Goal: Information Seeking & Learning: Check status

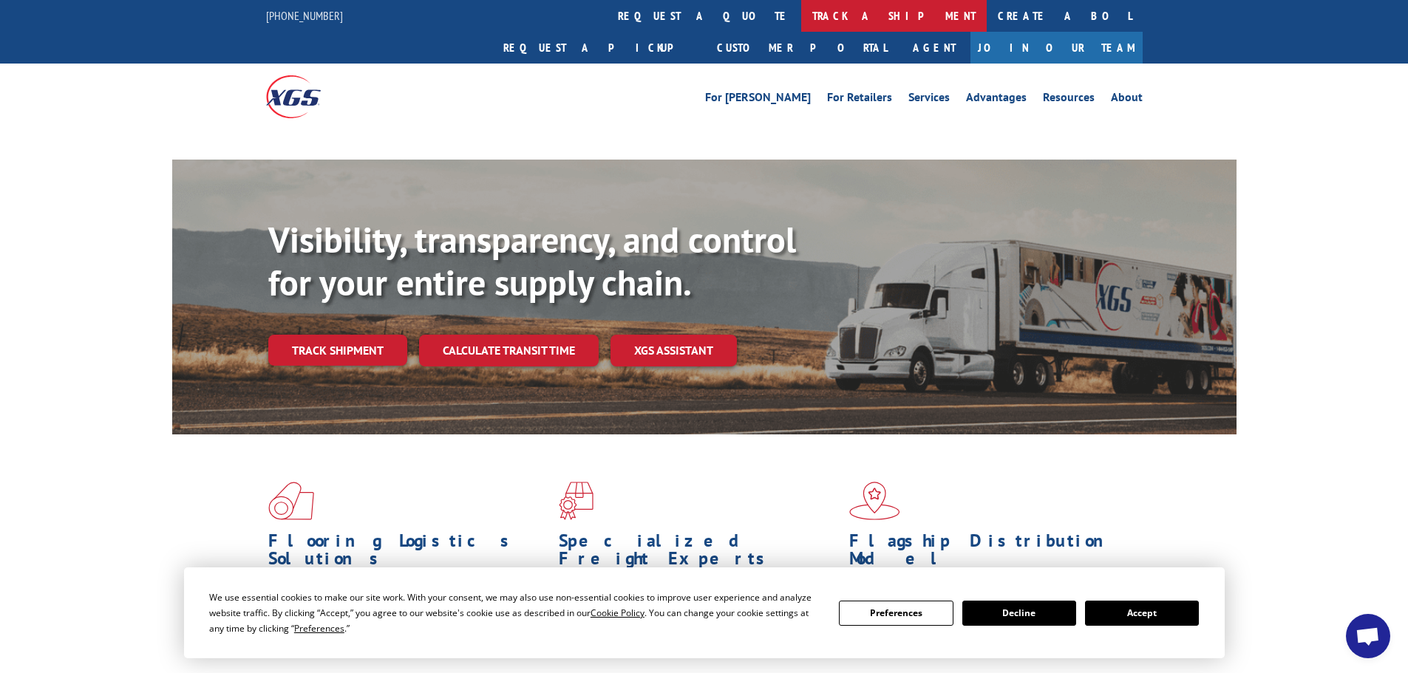
click at [801, 17] on link "track a shipment" at bounding box center [893, 16] width 185 height 32
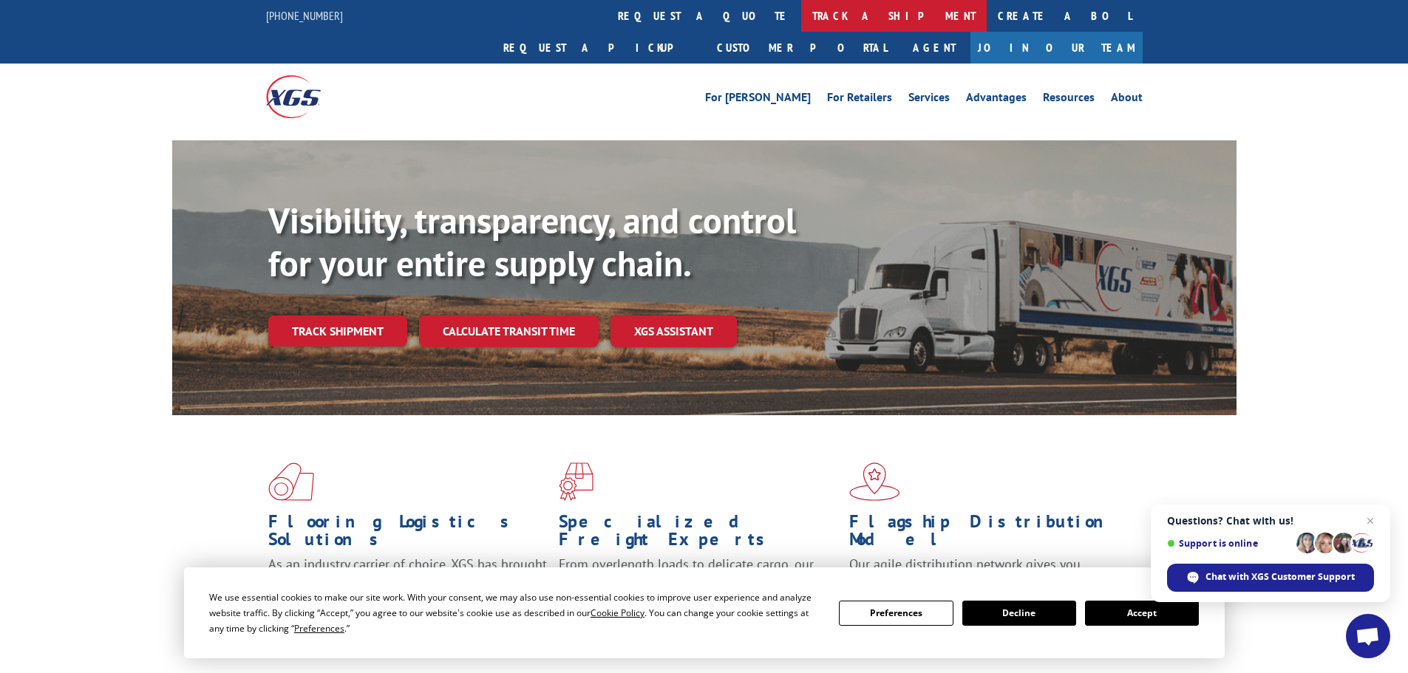
click at [801, 10] on link "track a shipment" at bounding box center [893, 16] width 185 height 32
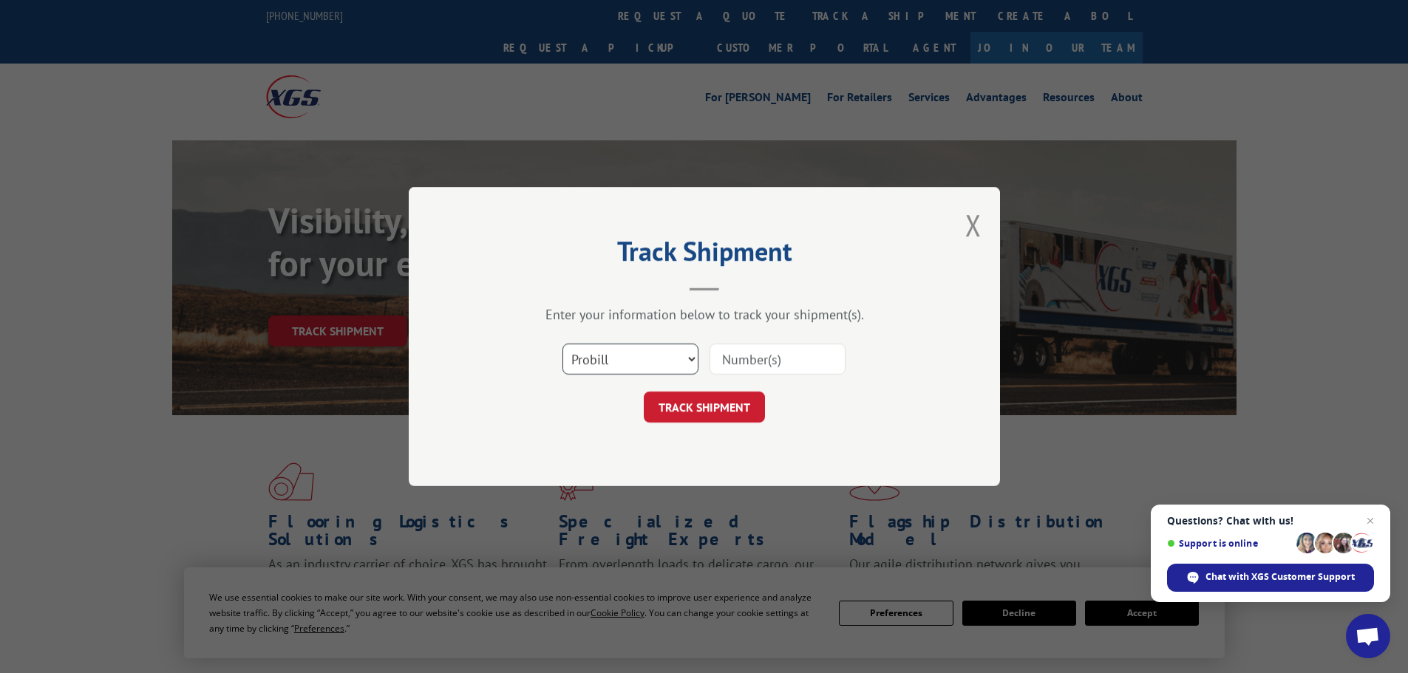
click at [618, 361] on select "Select category... Probill BOL PO" at bounding box center [630, 359] width 136 height 31
select select "po"
click at [562, 344] on select "Select category... Probill BOL PO" at bounding box center [630, 359] width 136 height 31
paste input "78534620"
type input "78534620"
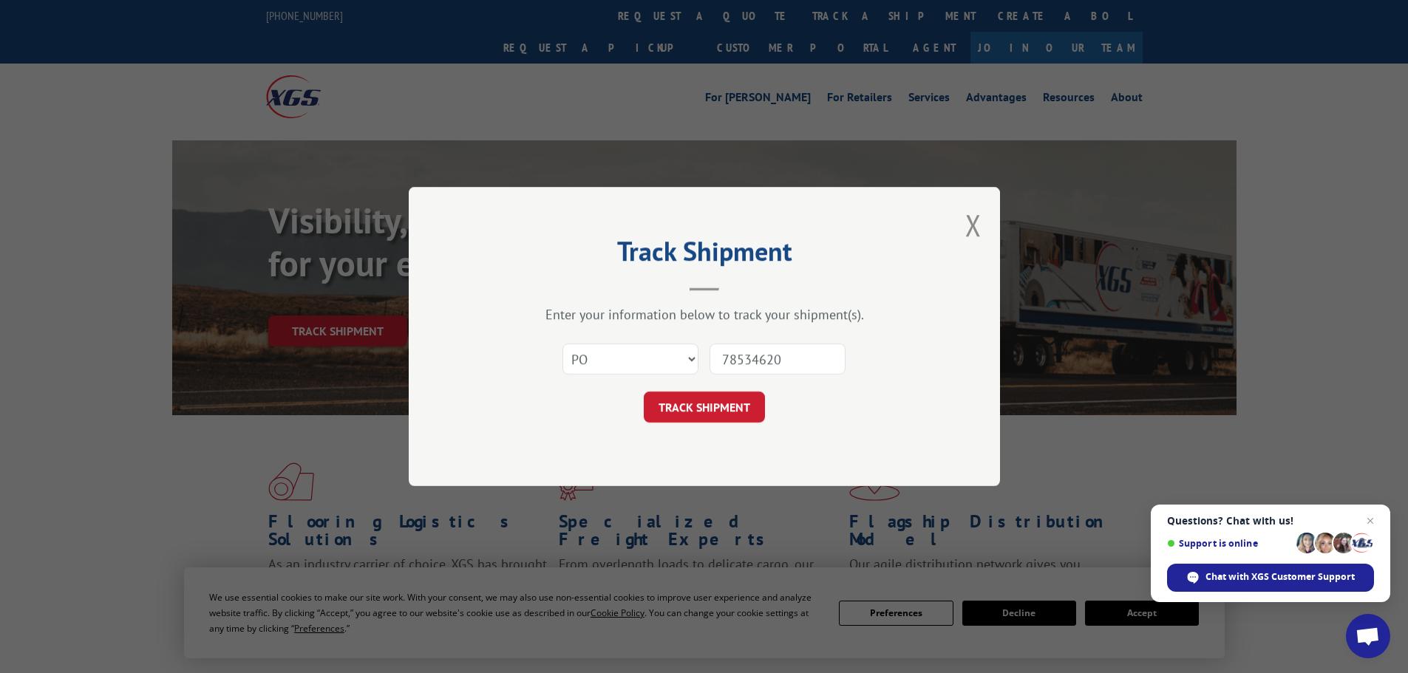
drag, startPoint x: 743, startPoint y: 387, endPoint x: 737, endPoint y: 409, distance: 22.9
click at [743, 388] on form "Select category... Probill BOL PO 78534620 TRACK SHIPMENT" at bounding box center [704, 379] width 443 height 88
click at [736, 412] on button "TRACK SHIPMENT" at bounding box center [704, 407] width 121 height 31
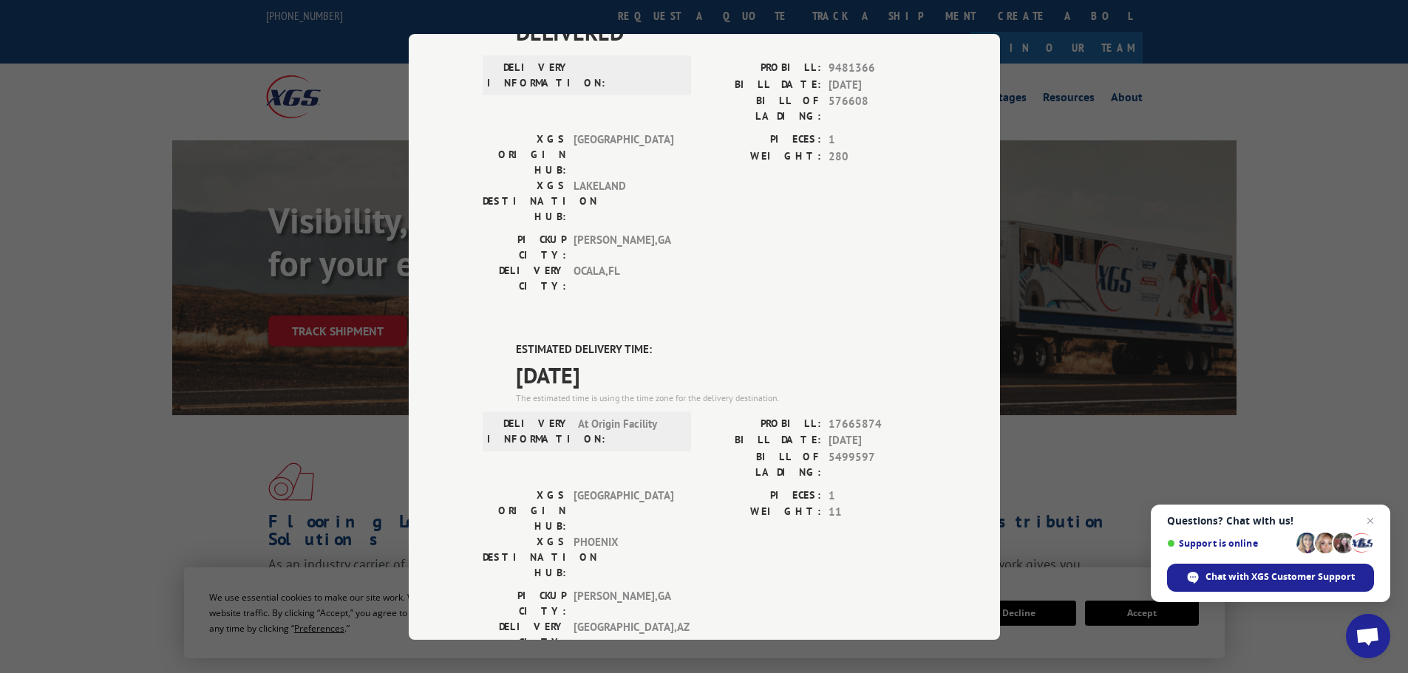
scroll to position [296, 0]
